Goal: Check status: Check status

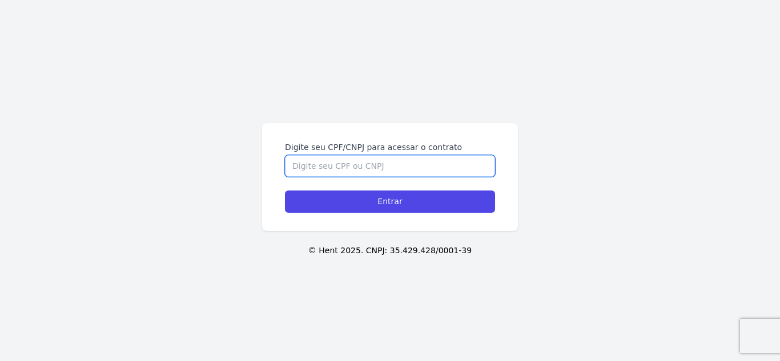
click at [449, 164] on input "Digite seu CPF/CNPJ para acessar o contrato" at bounding box center [390, 166] width 210 height 22
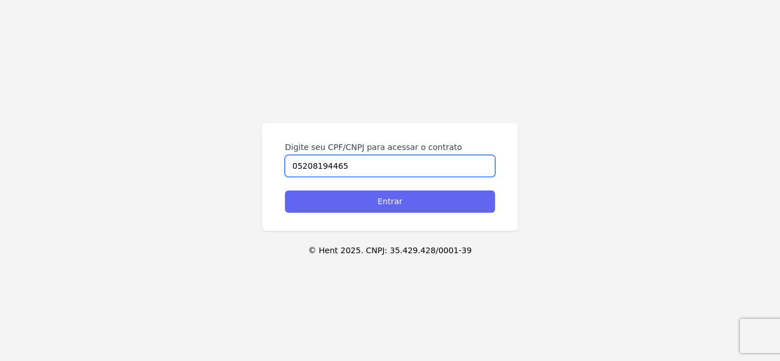
type input "05208194465"
click at [437, 202] on input "Entrar" at bounding box center [390, 202] width 210 height 22
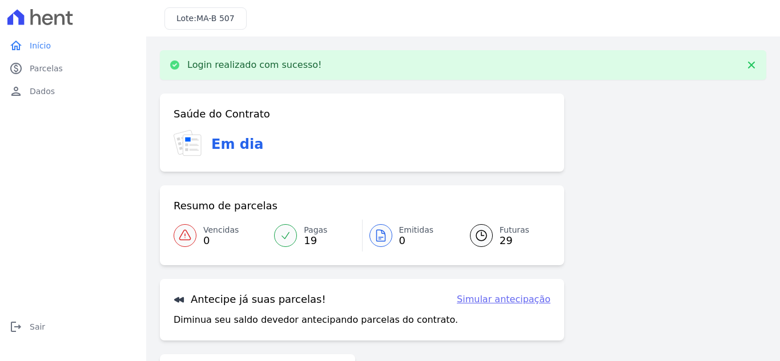
click at [499, 241] on span "29" at bounding box center [514, 240] width 30 height 9
